Goal: Information Seeking & Learning: Learn about a topic

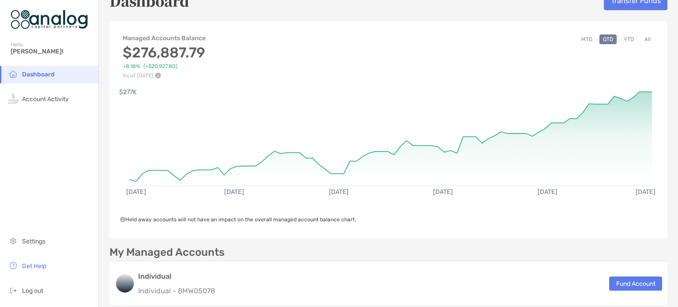
scroll to position [21, 0]
click at [620, 38] on button "YTD" at bounding box center [628, 39] width 17 height 10
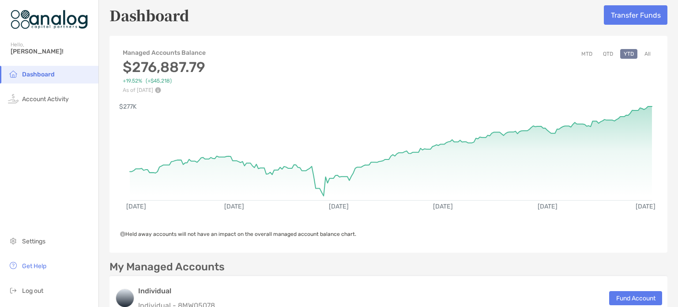
scroll to position [0, 0]
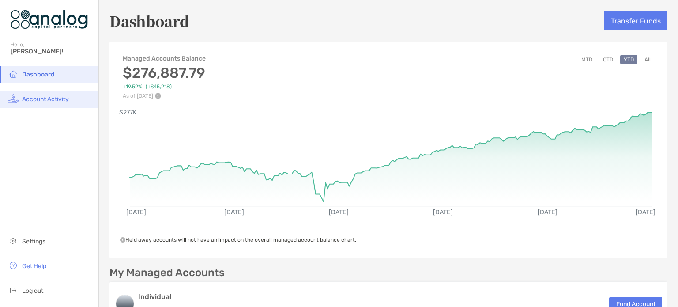
click at [41, 98] on span "Account Activity" at bounding box center [45, 99] width 47 height 8
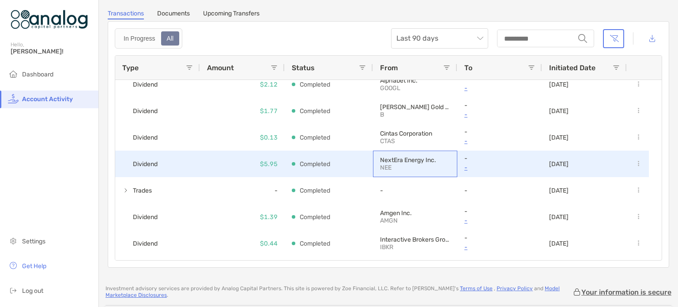
drag, startPoint x: 404, startPoint y: 166, endPoint x: 372, endPoint y: 167, distance: 32.2
click at [373, 167] on div "NextEra Energy Inc. NEE" at bounding box center [415, 164] width 84 height 26
click at [389, 166] on p "NEE" at bounding box center [411, 168] width 62 height 8
click at [393, 159] on p "NextEra Energy Inc." at bounding box center [415, 160] width 70 height 8
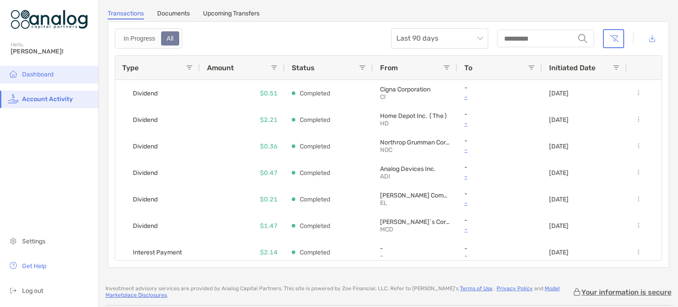
click at [16, 71] on img at bounding box center [13, 73] width 11 height 11
